Goal: Task Accomplishment & Management: Complete application form

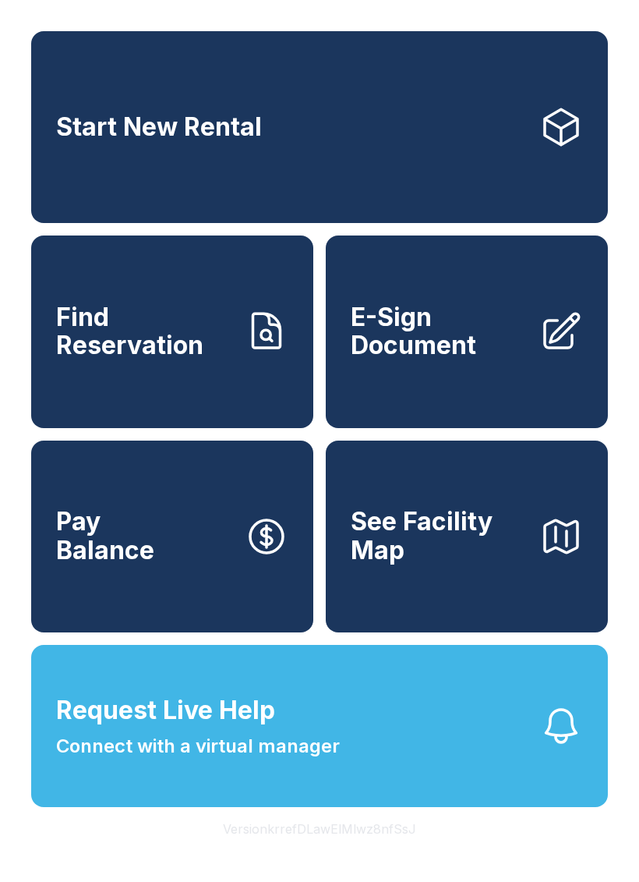
click at [486, 340] on span "E-Sign Document" at bounding box center [439, 331] width 176 height 57
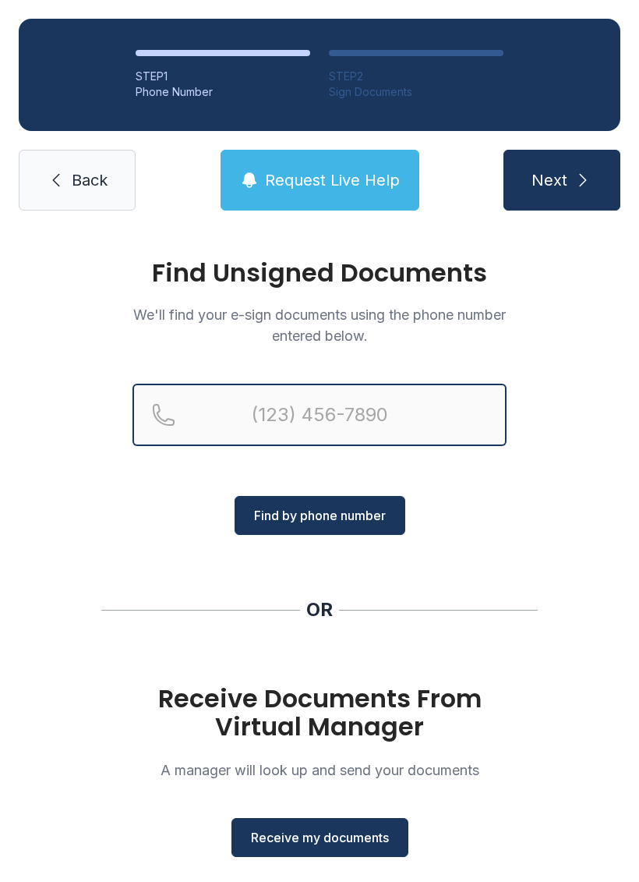
click at [250, 413] on input "Reservation phone number" at bounding box center [320, 415] width 374 height 62
type input "[PHONE_NUMBER]"
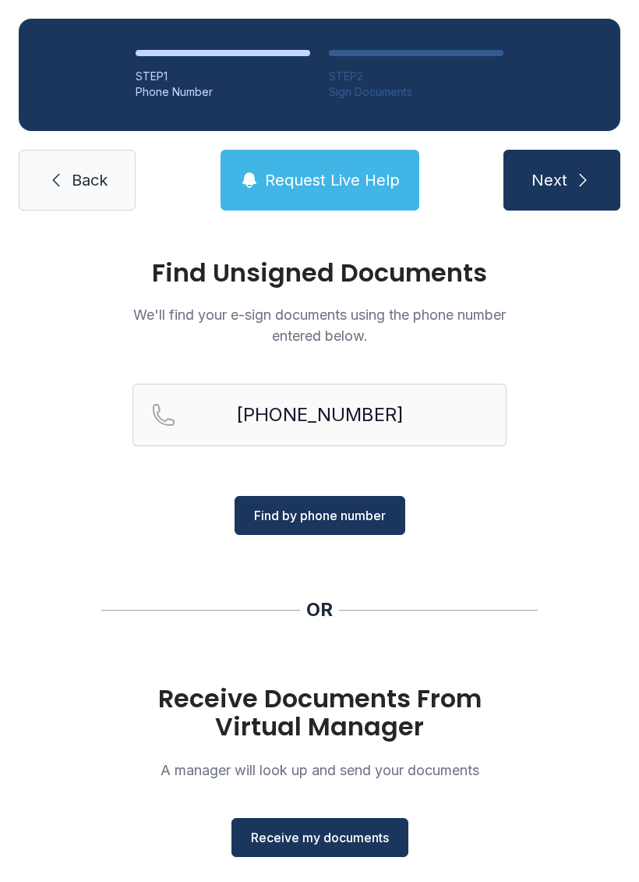
click at [564, 189] on span "Next" at bounding box center [550, 180] width 36 height 22
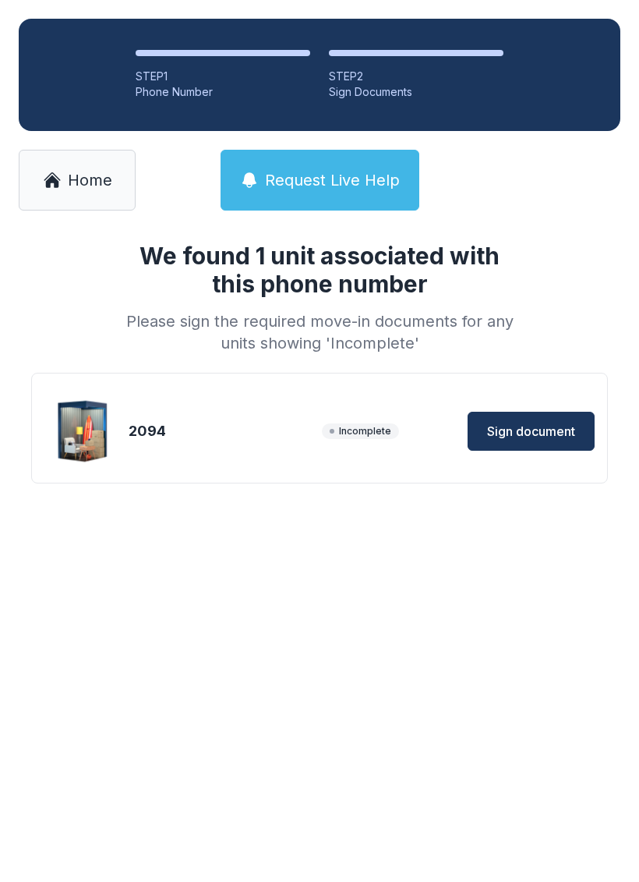
click at [532, 430] on span "Sign document" at bounding box center [531, 431] width 88 height 19
click at [87, 179] on span "Home" at bounding box center [90, 180] width 44 height 22
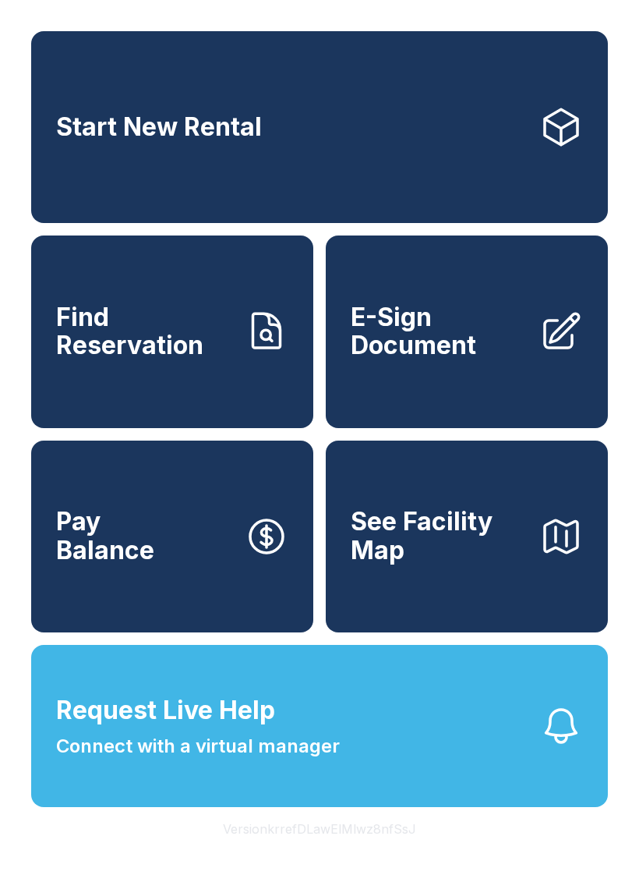
click at [428, 381] on link "E-Sign Document" at bounding box center [467, 331] width 282 height 192
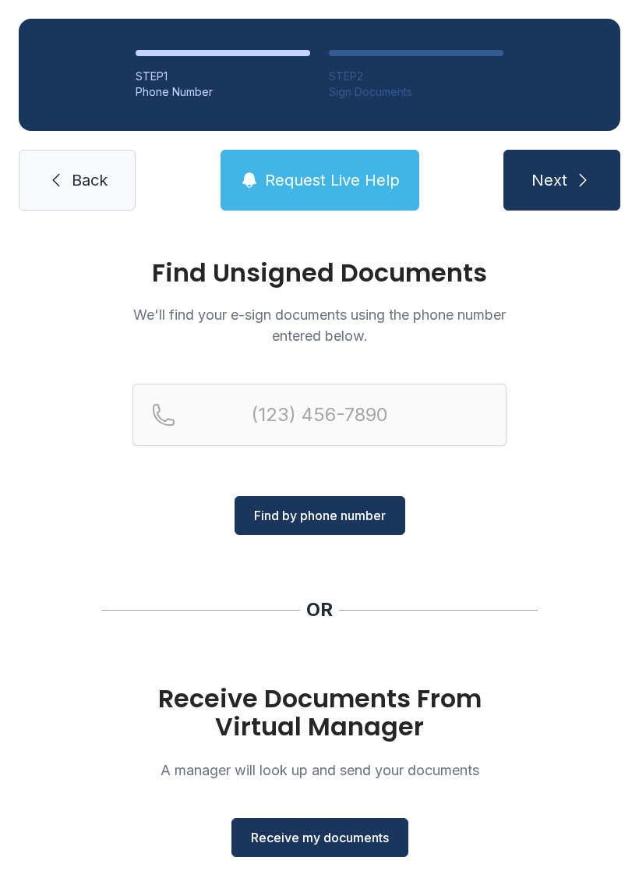
click at [333, 180] on span "Request Live Help" at bounding box center [332, 180] width 135 height 22
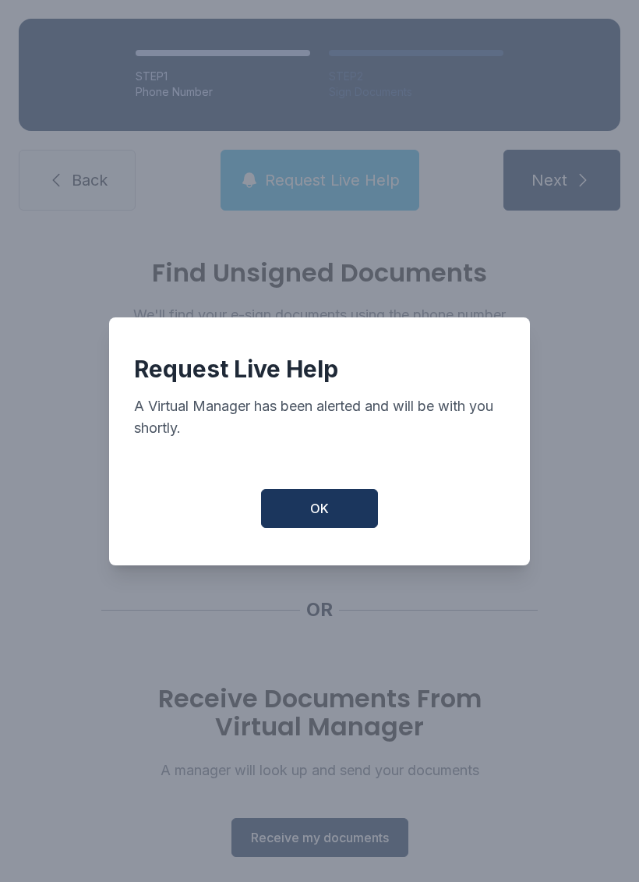
click at [333, 513] on button "OK" at bounding box center [319, 508] width 117 height 39
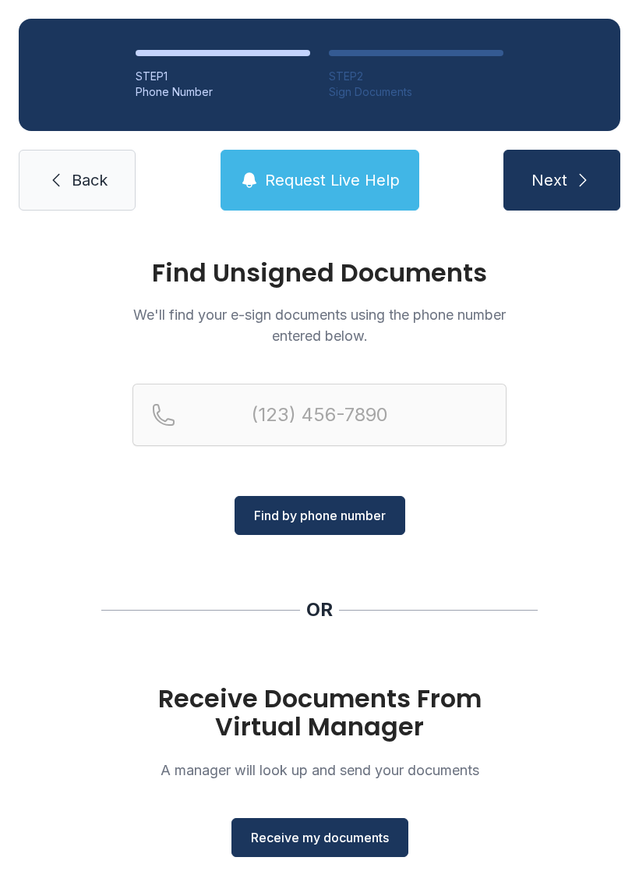
click at [307, 844] on span "Receive my documents" at bounding box center [320, 837] width 138 height 19
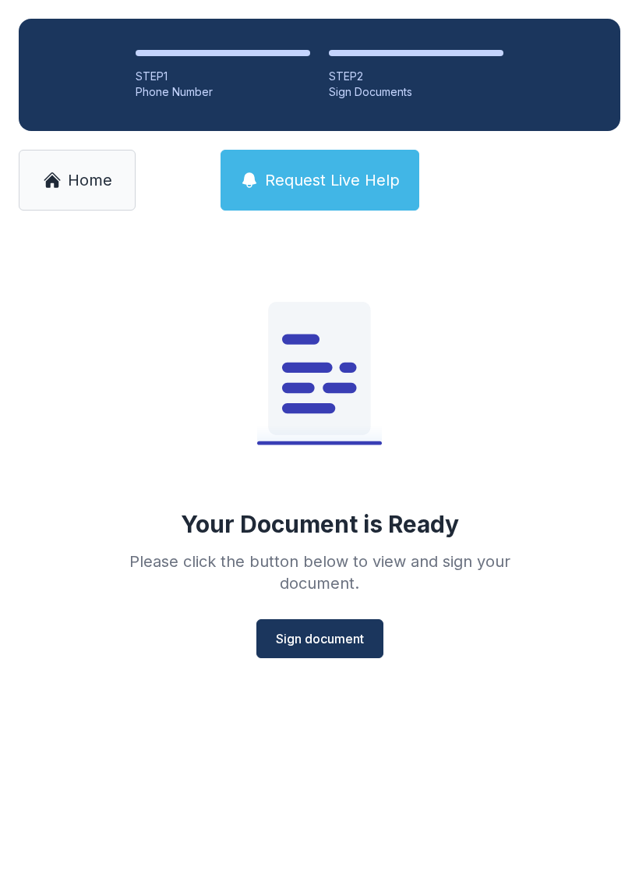
click at [319, 644] on span "Sign document" at bounding box center [320, 638] width 88 height 19
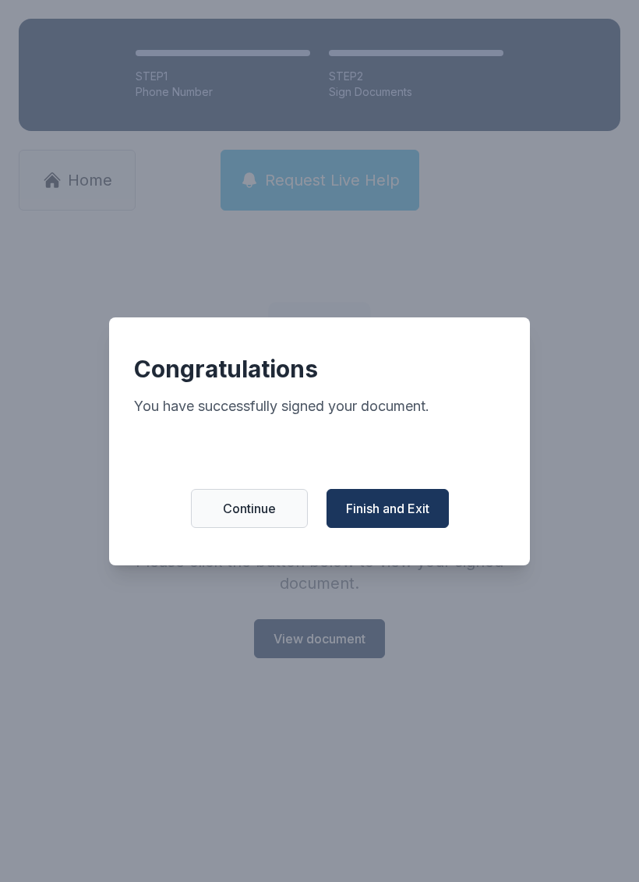
click at [400, 528] on button "Finish and Exit" at bounding box center [388, 508] width 122 height 39
